Goal: Contribute content: Add original content to the website for others to see

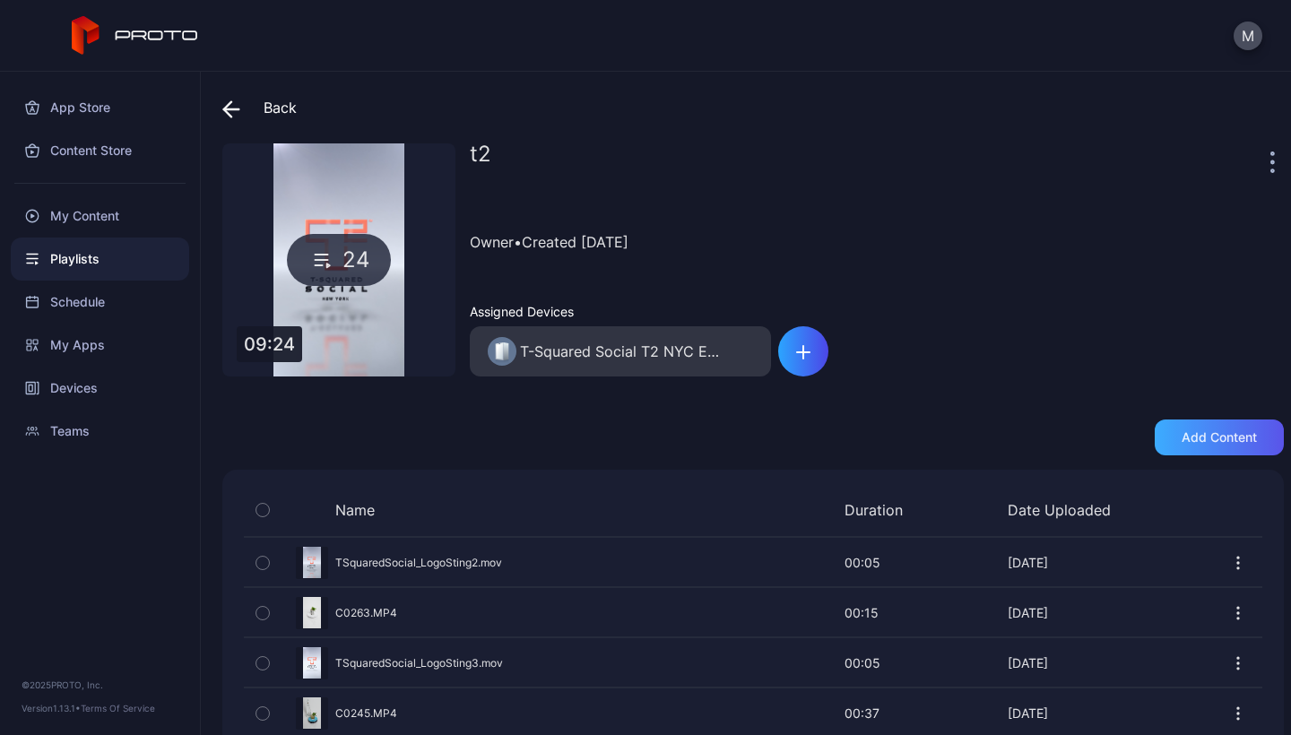
click at [1217, 447] on div "Add content" at bounding box center [1219, 438] width 129 height 36
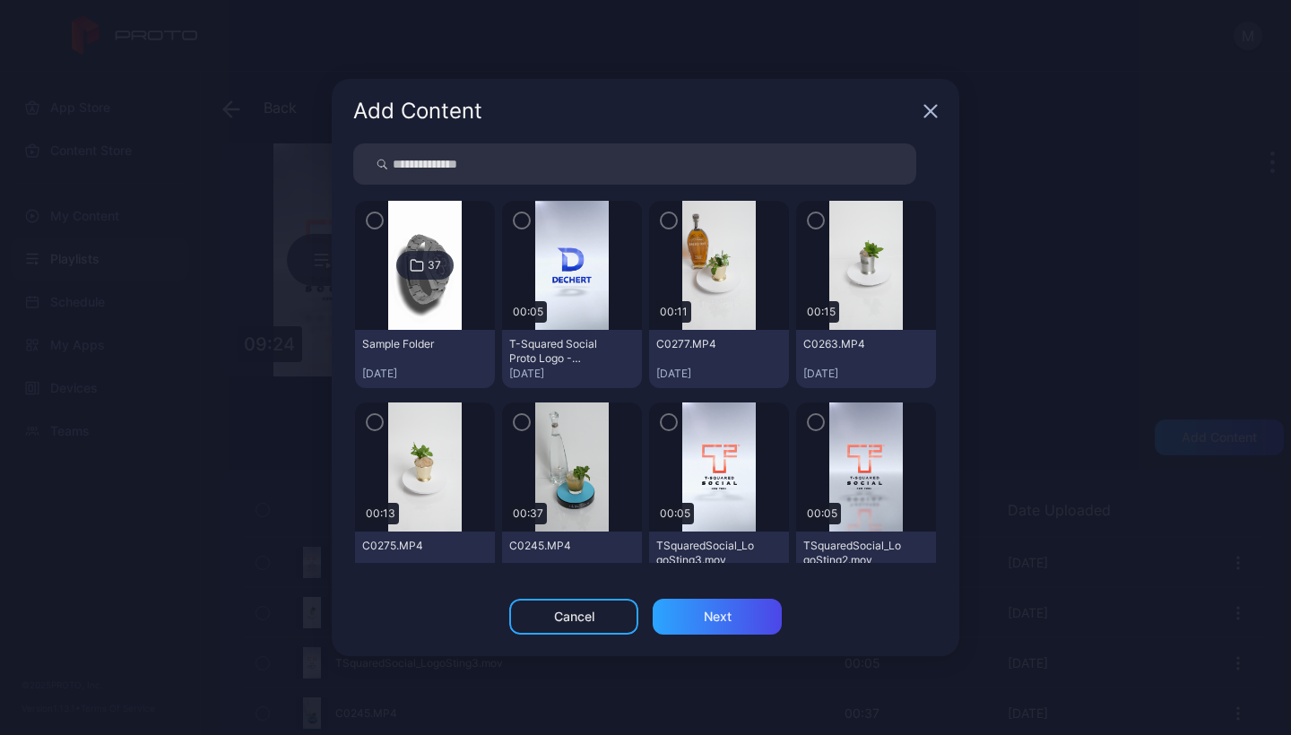
click at [930, 112] on icon "button" at bounding box center [931, 112] width 12 height 12
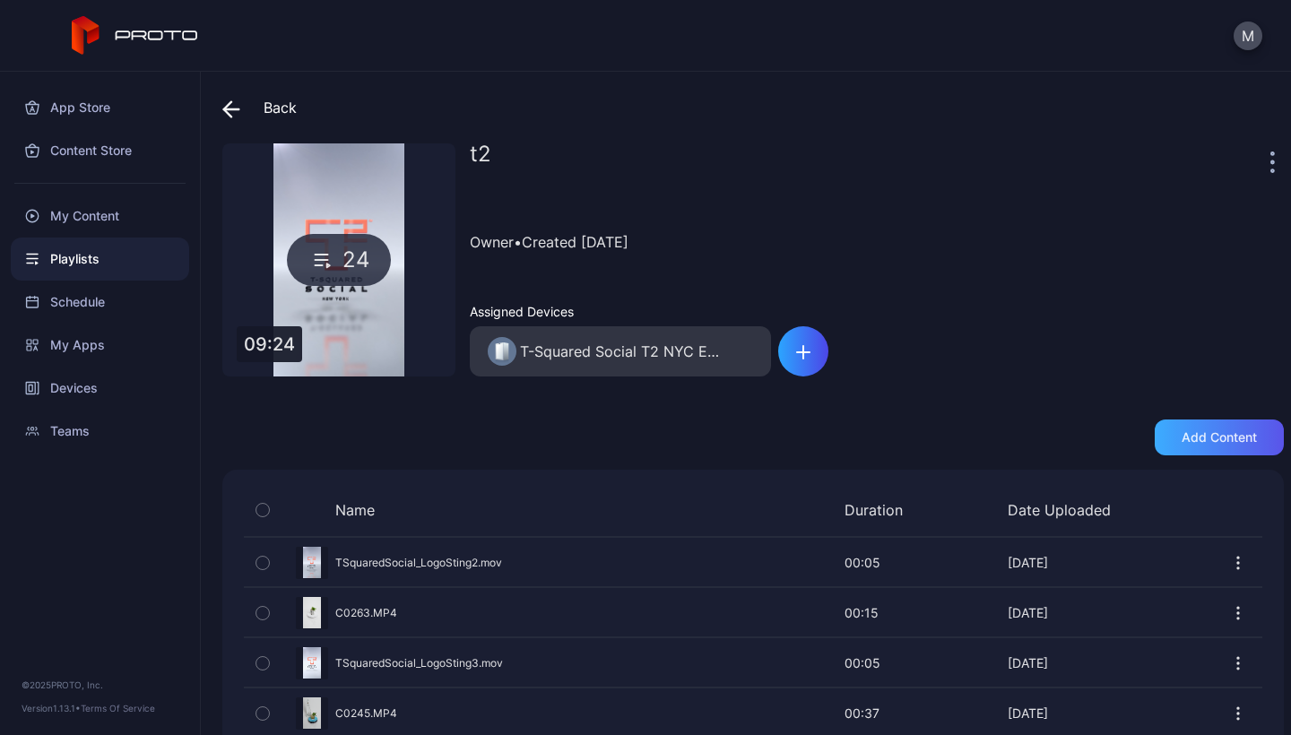
click at [1201, 442] on div "Add content" at bounding box center [1219, 437] width 75 height 14
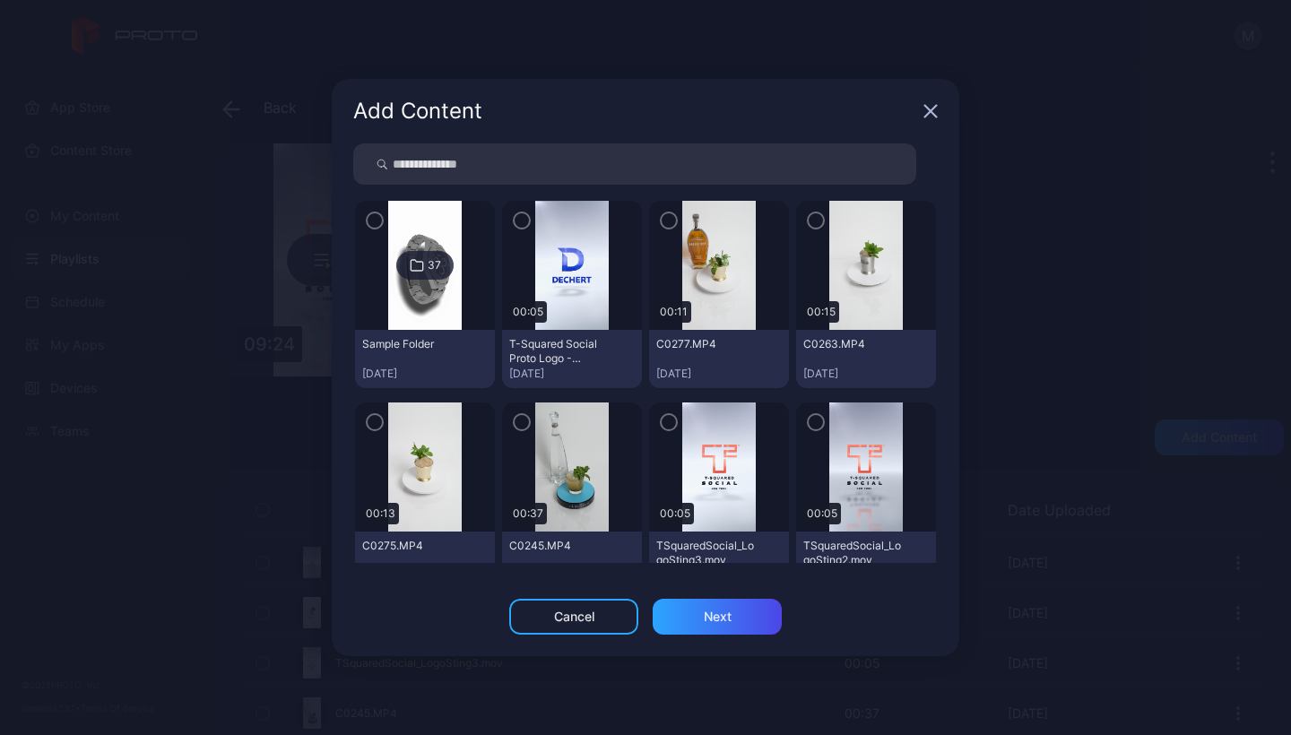
click at [935, 102] on div "Add Content" at bounding box center [646, 111] width 628 height 65
click at [930, 105] on icon "button" at bounding box center [931, 111] width 14 height 14
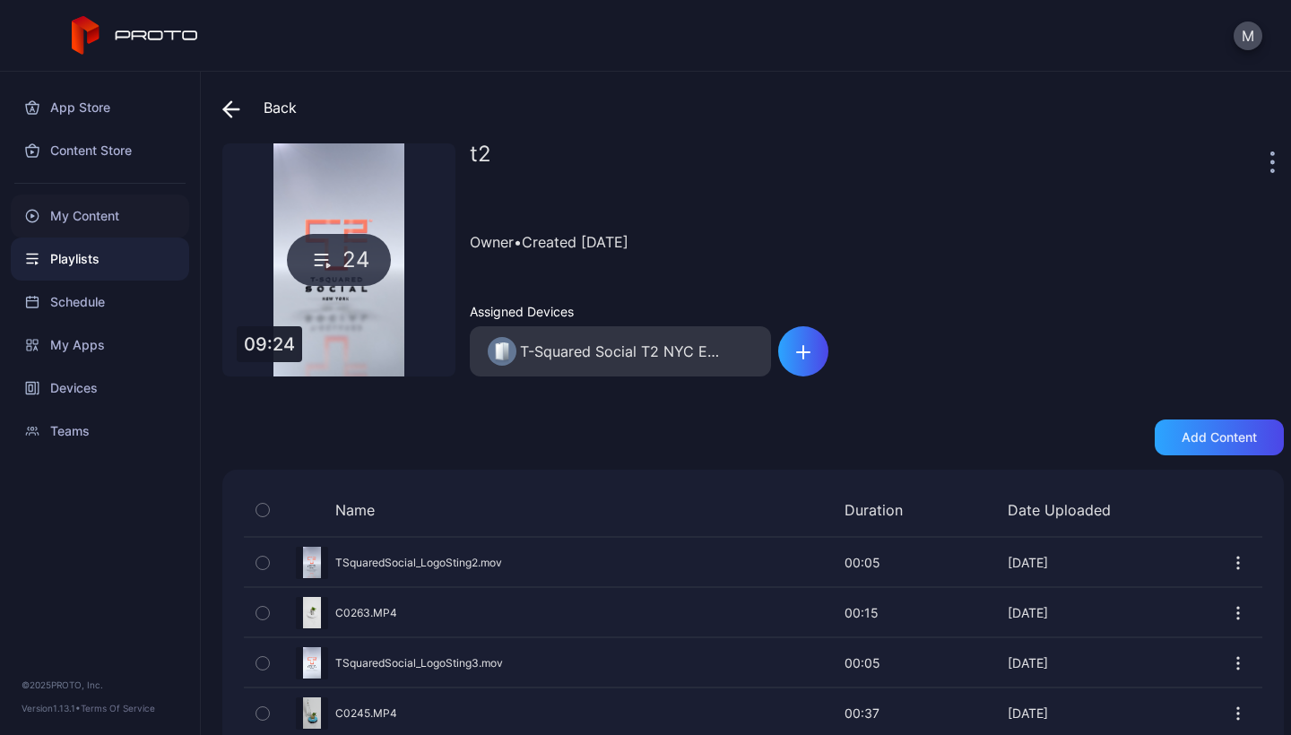
click at [87, 210] on div "My Content" at bounding box center [100, 216] width 178 height 43
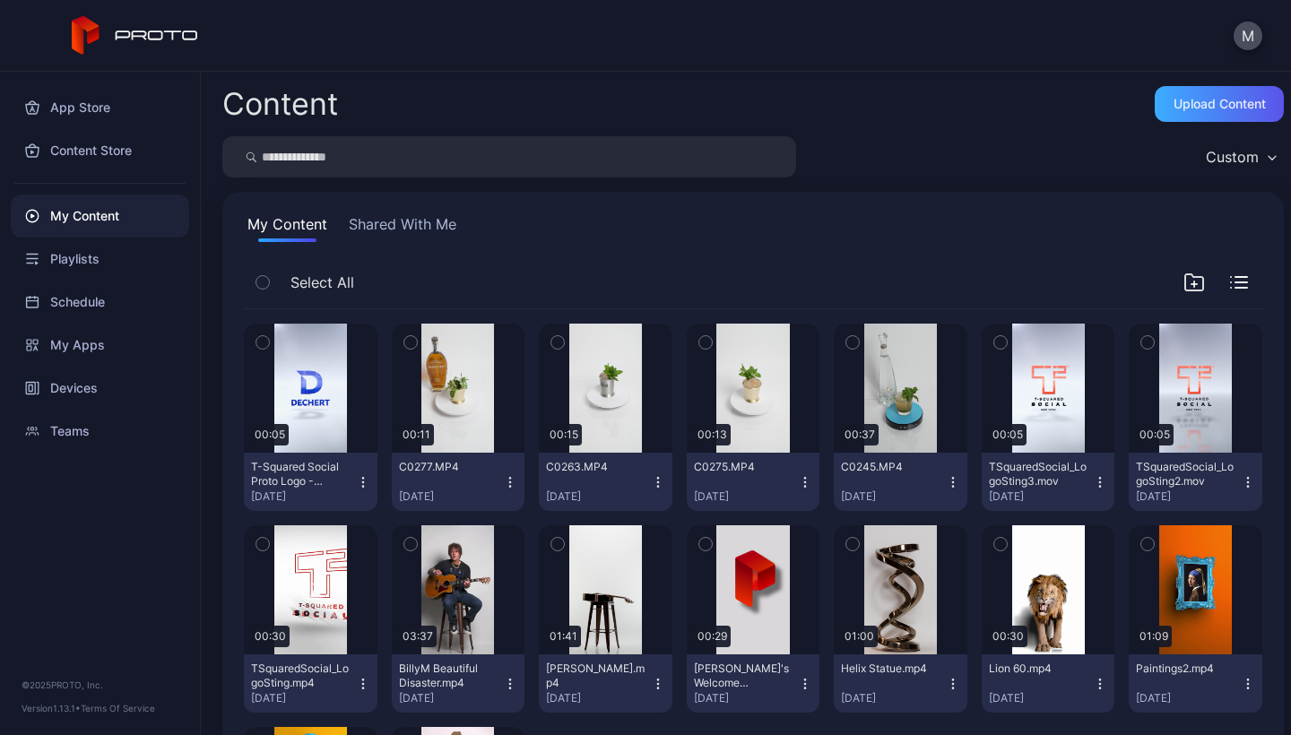
click at [1185, 103] on div "Upload Content" at bounding box center [1220, 104] width 92 height 14
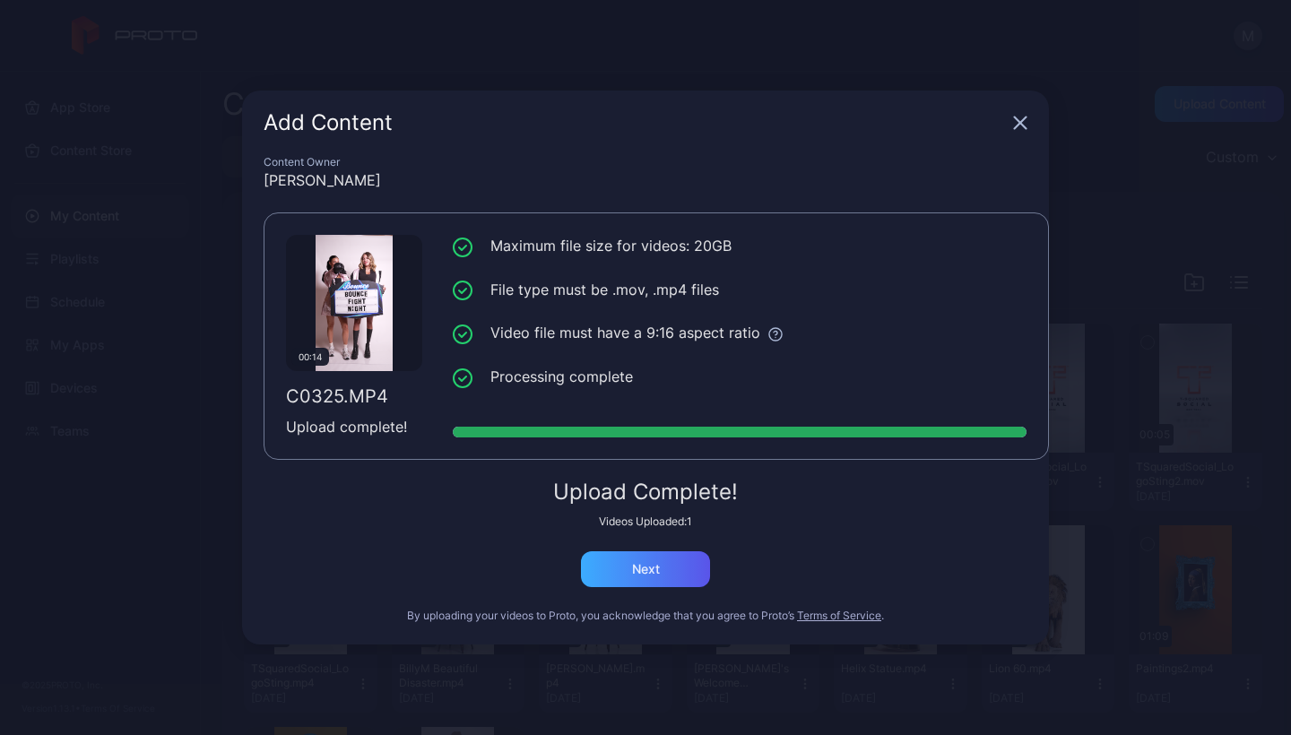
click at [655, 575] on div "Next" at bounding box center [646, 569] width 28 height 14
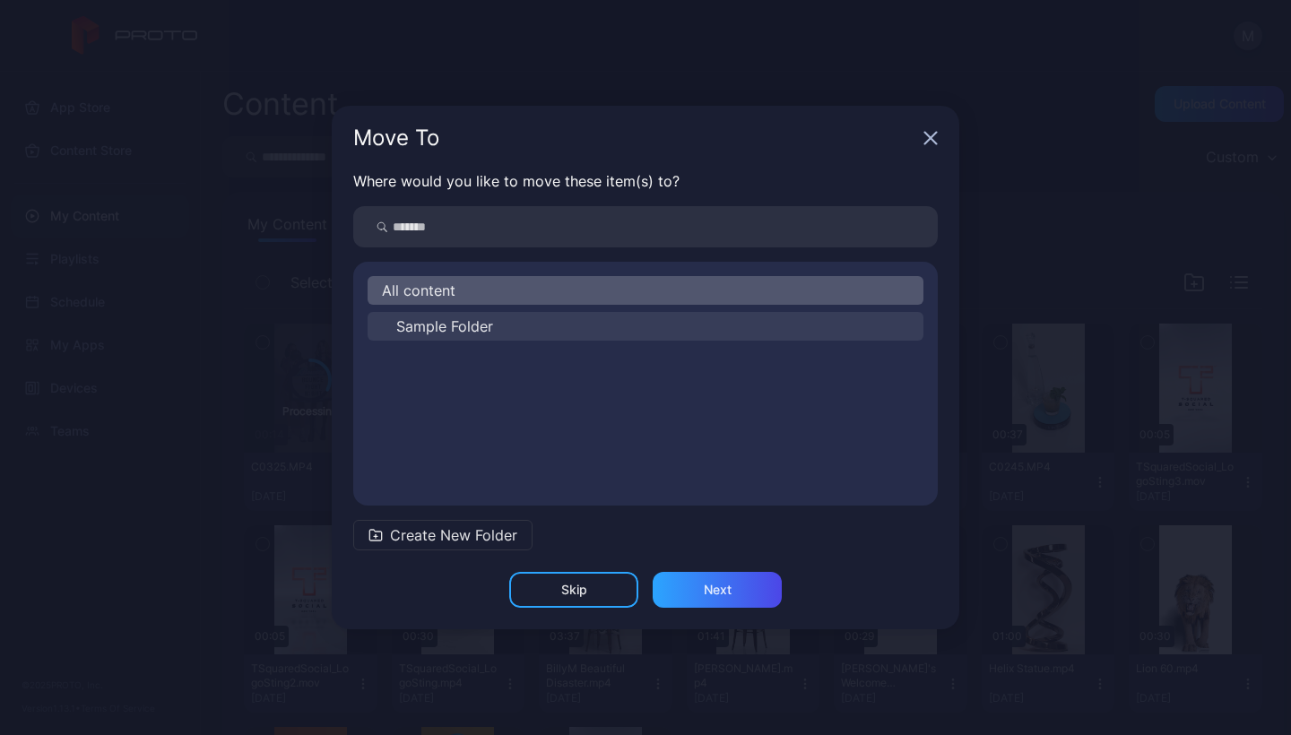
click at [448, 321] on span "Sample Folder" at bounding box center [444, 327] width 97 height 22
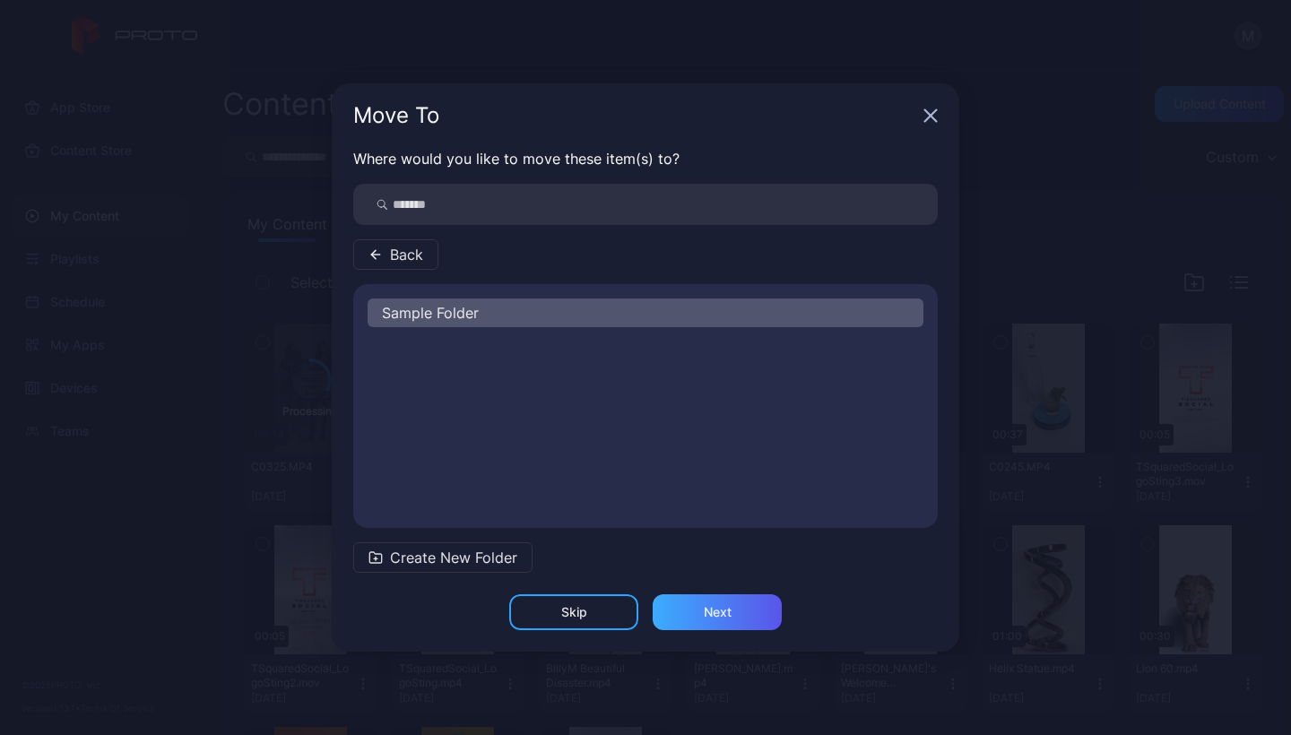
click at [748, 617] on div "Next" at bounding box center [717, 613] width 129 height 36
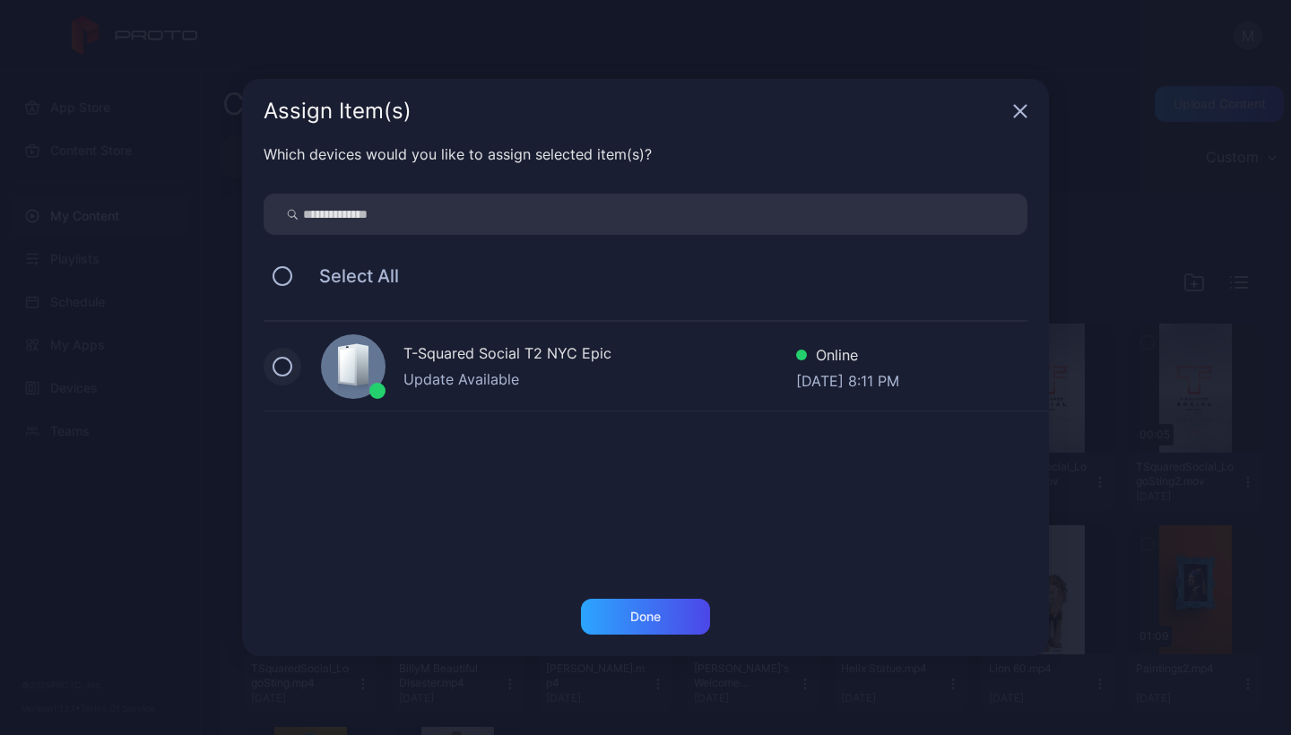
click at [288, 363] on button at bounding box center [283, 367] width 20 height 20
click at [603, 613] on div "Done" at bounding box center [645, 617] width 129 height 36
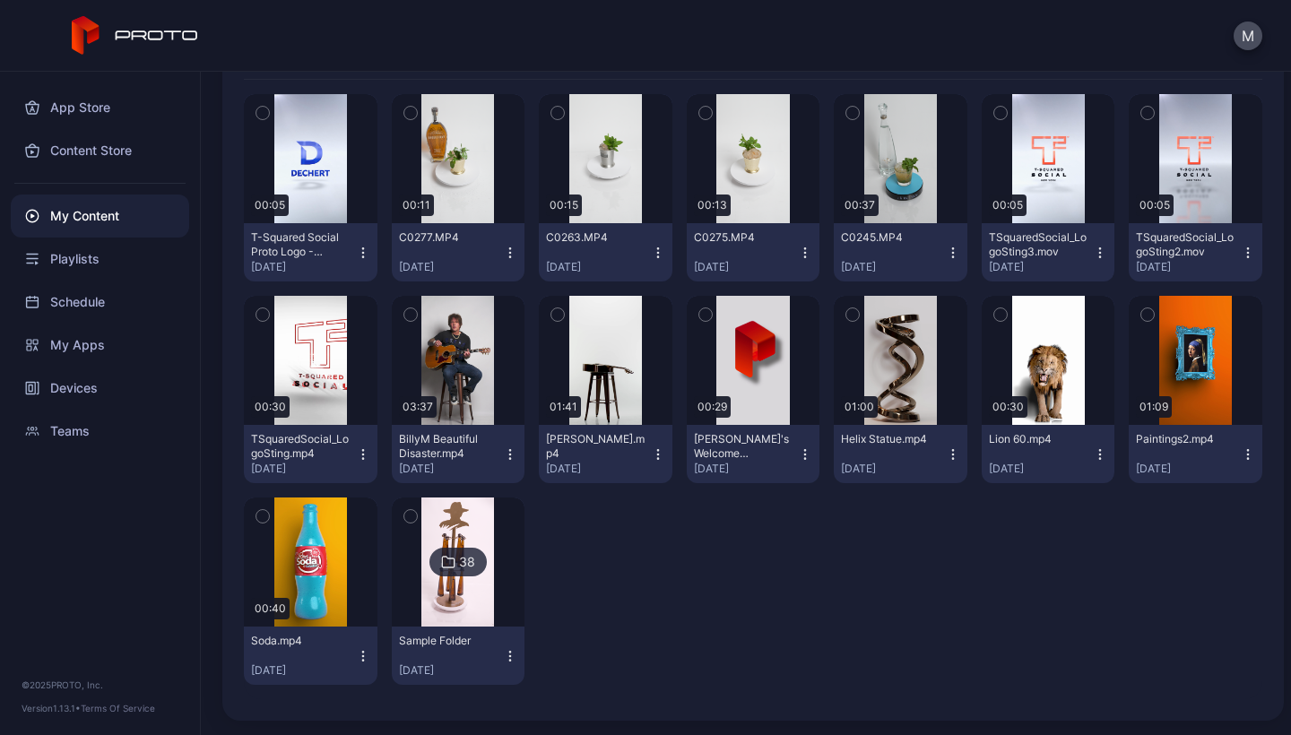
scroll to position [230, 0]
click at [465, 588] on img at bounding box center [457, 562] width 73 height 129
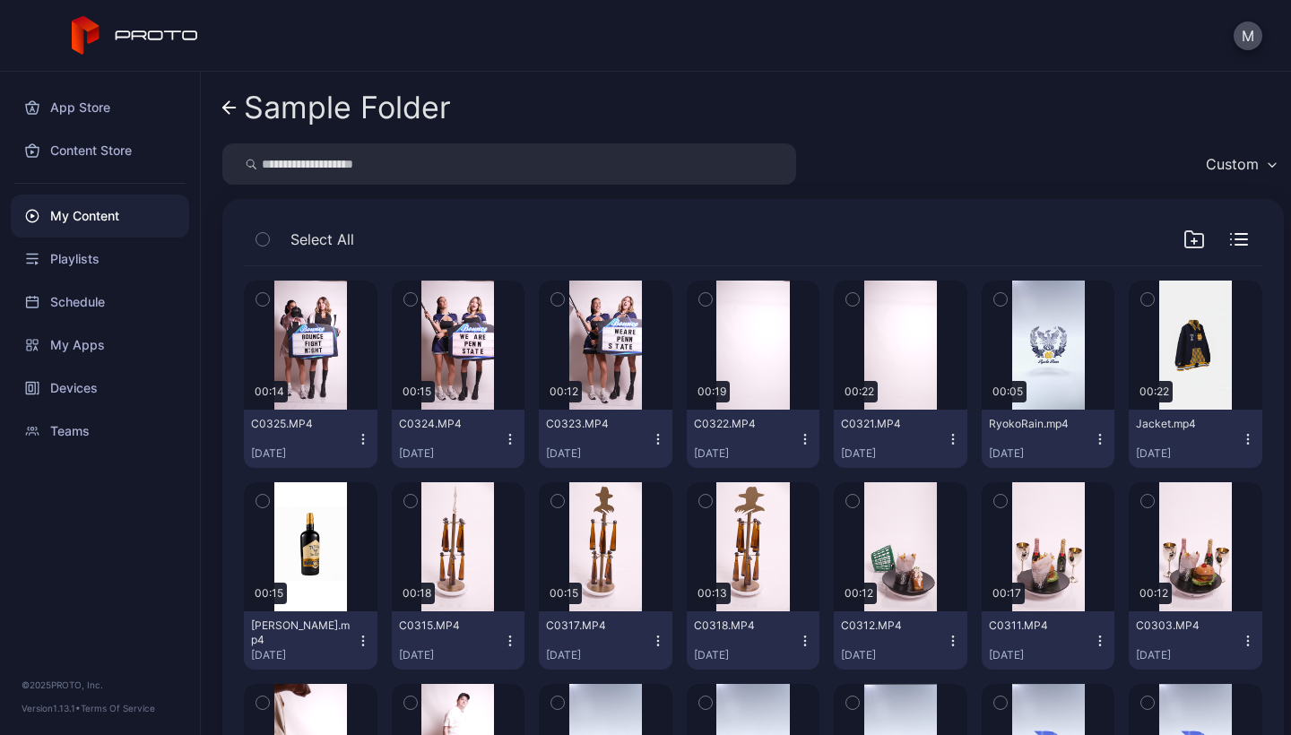
click at [358, 434] on icon "button" at bounding box center [363, 439] width 14 height 14
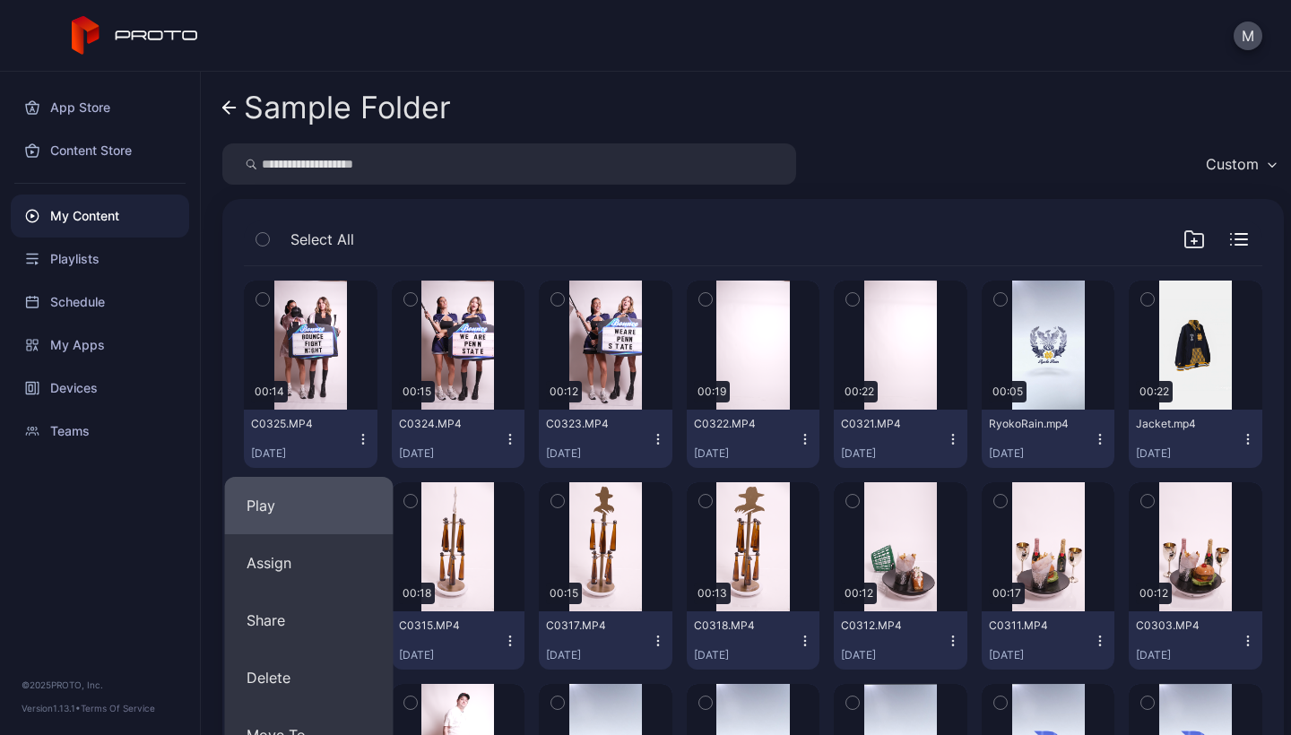
click at [360, 490] on button "Play" at bounding box center [309, 505] width 169 height 57
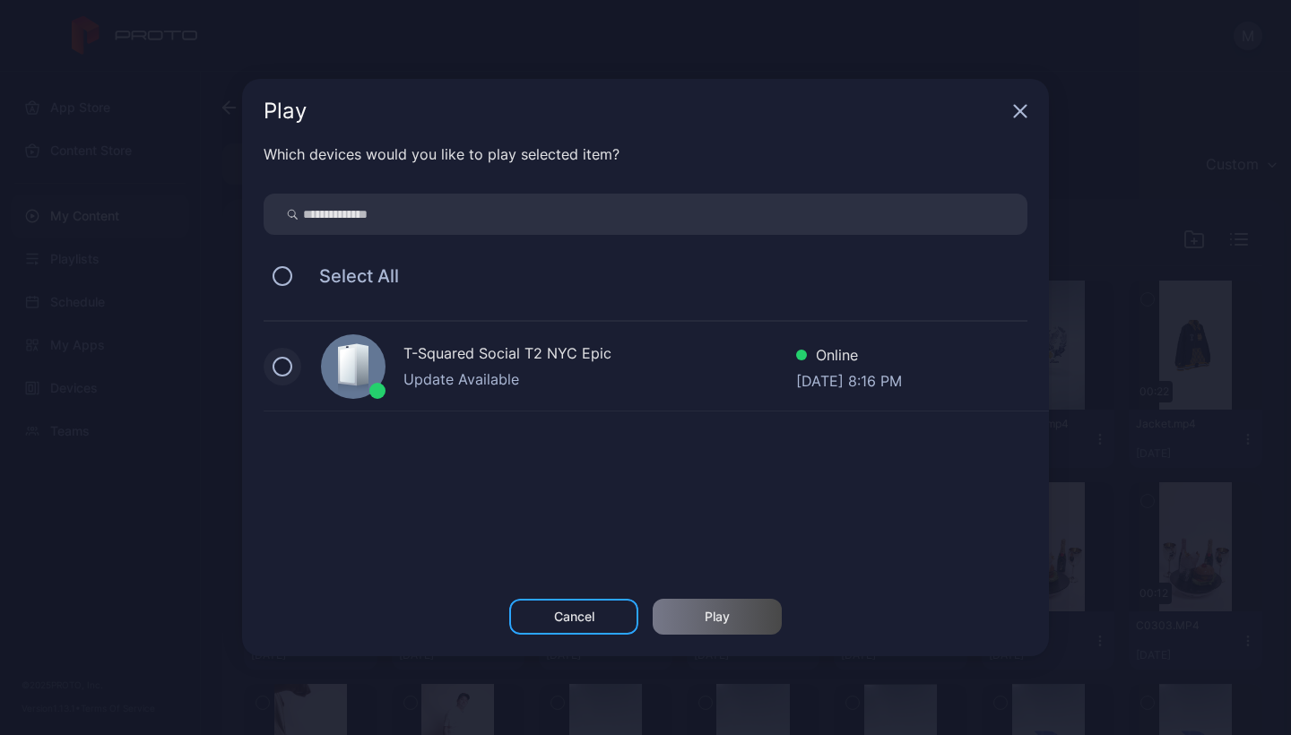
click at [286, 360] on button at bounding box center [283, 367] width 20 height 20
click at [692, 622] on div "Play" at bounding box center [717, 617] width 129 height 36
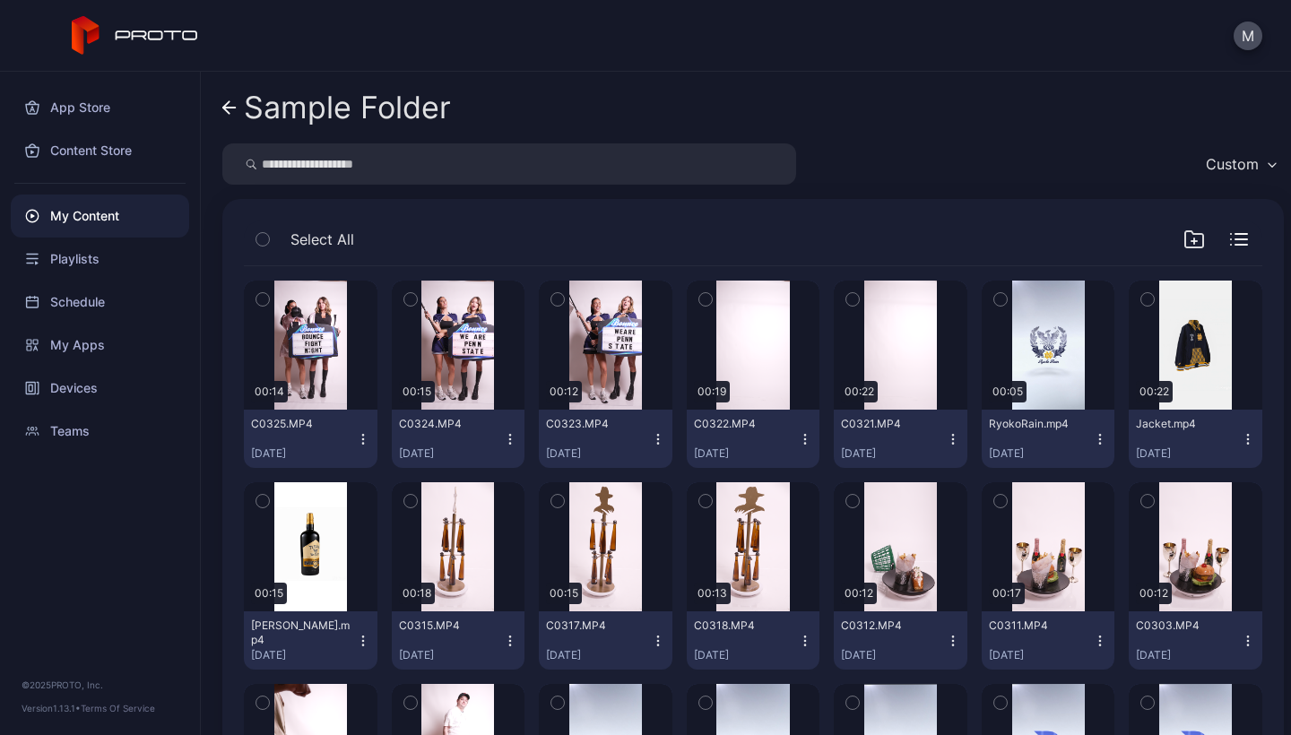
click at [361, 439] on icon "button" at bounding box center [363, 439] width 14 height 14
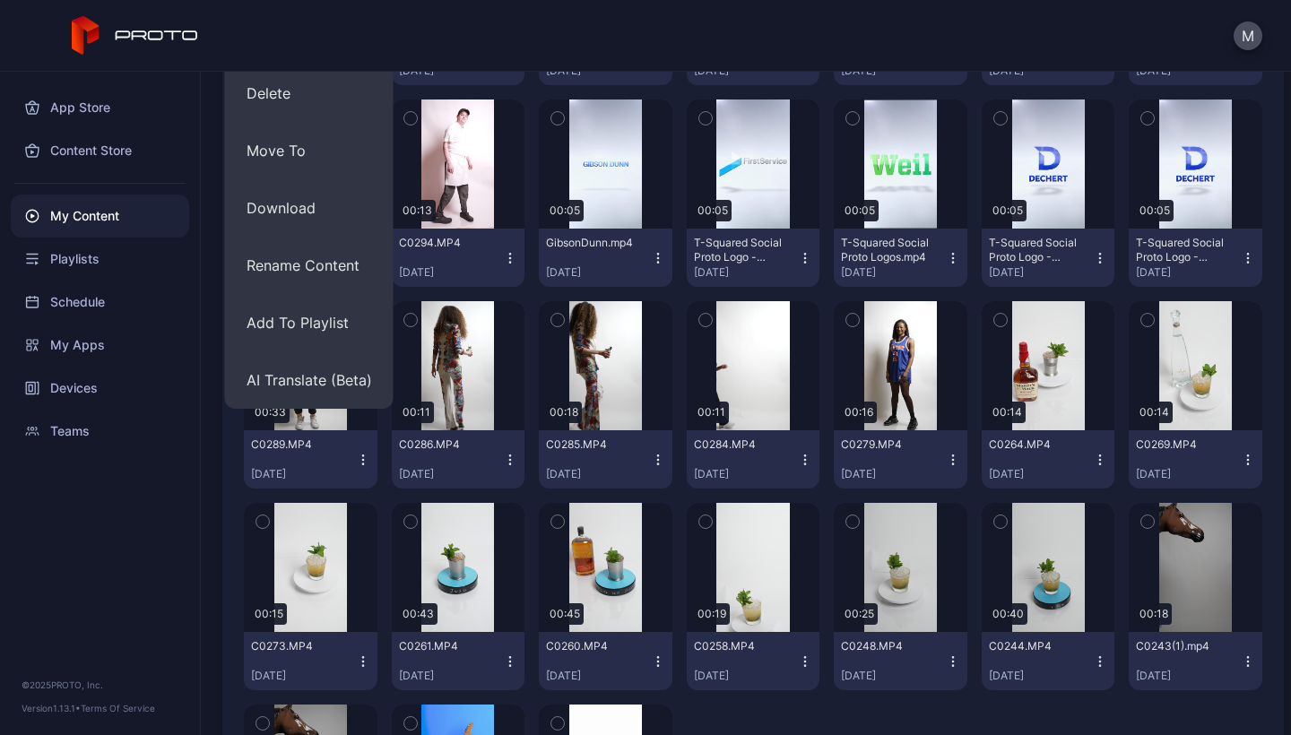
scroll to position [577, 0]
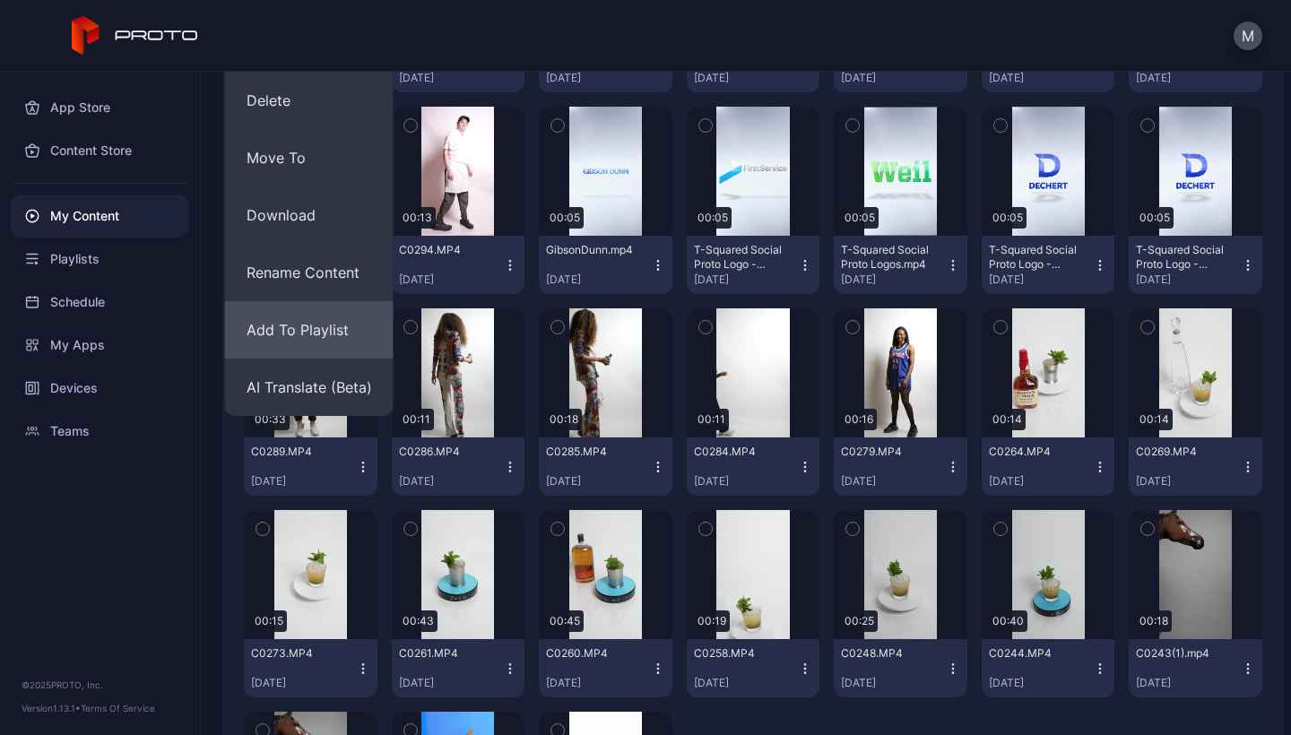
click at [323, 327] on button "Add To Playlist" at bounding box center [309, 329] width 169 height 57
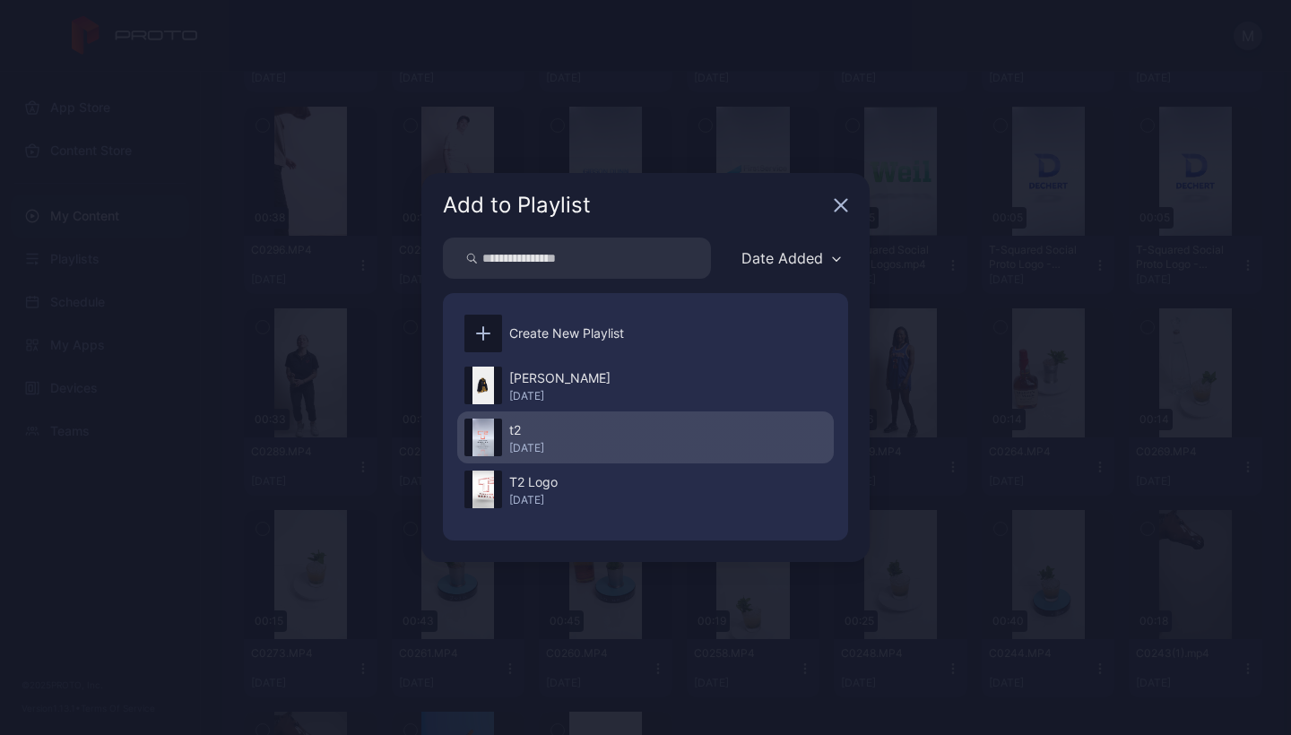
click at [544, 439] on div "t2" at bounding box center [526, 431] width 35 height 22
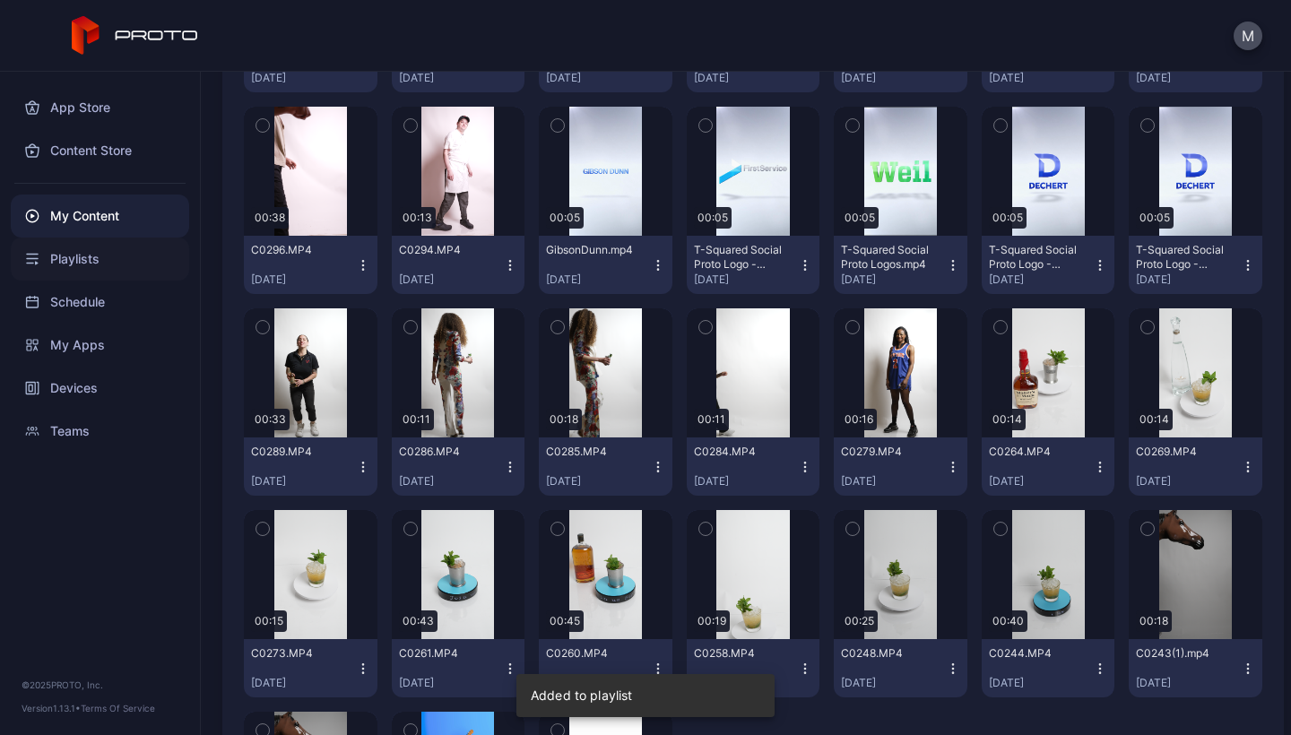
click at [80, 261] on div "Playlists" at bounding box center [100, 259] width 178 height 43
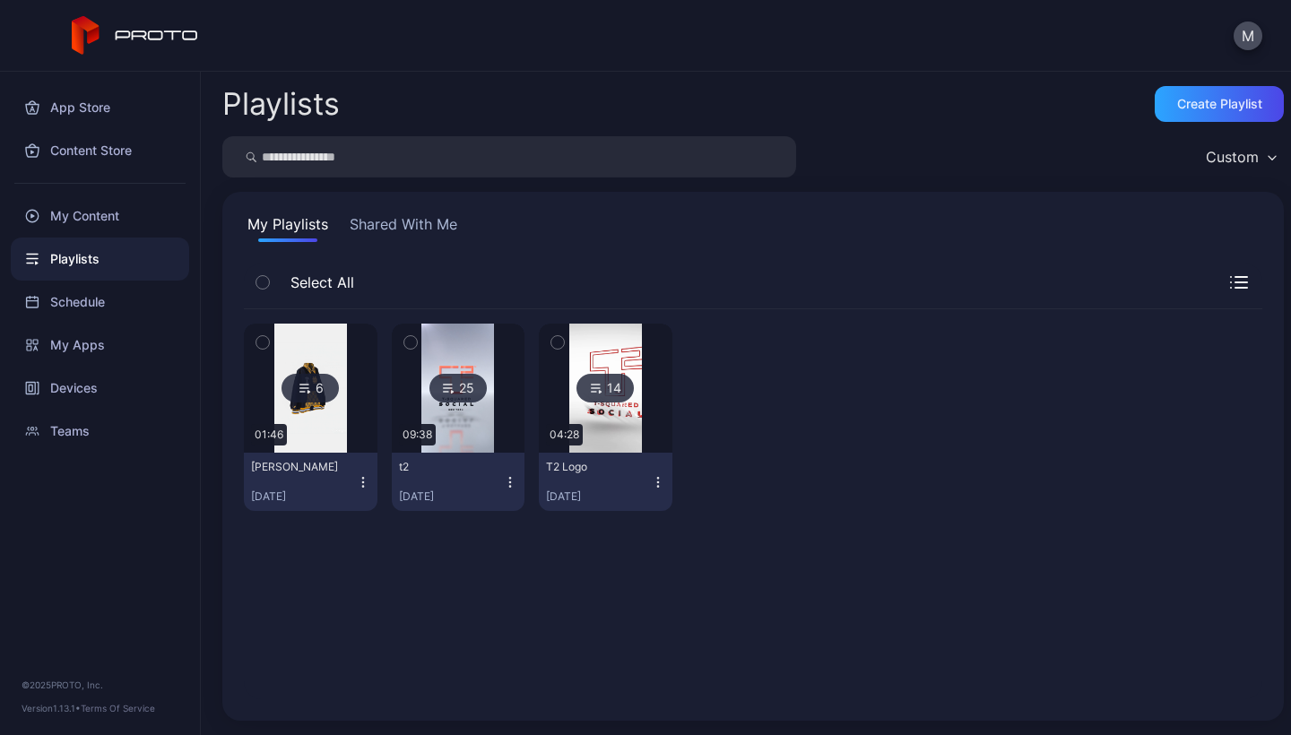
click at [470, 422] on img at bounding box center [457, 388] width 73 height 129
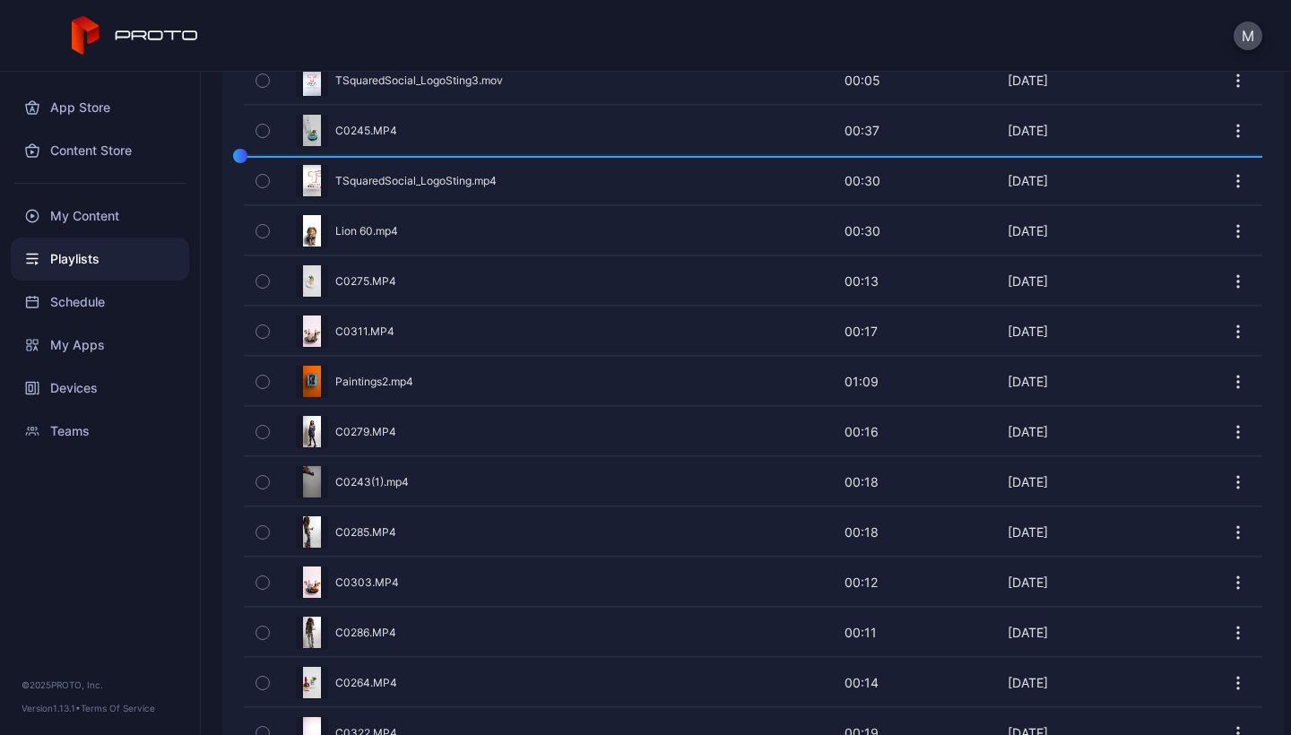
scroll to position [577, 0]
